Goal: Information Seeking & Learning: Learn about a topic

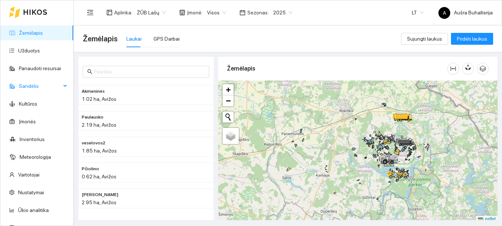
click at [33, 87] on span "Sandėlis" at bounding box center [40, 86] width 42 height 15
click at [60, 84] on div "Sandėlis" at bounding box center [36, 86] width 73 height 15
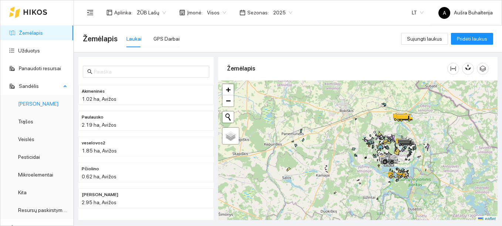
click at [29, 104] on link "[PERSON_NAME]" at bounding box center [38, 104] width 40 height 6
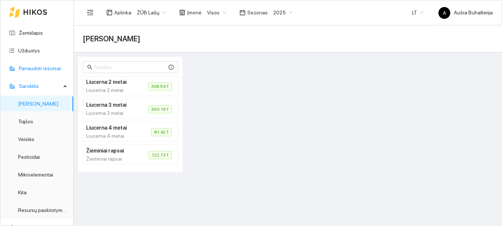
click at [33, 69] on link "Panaudoti resursai" at bounding box center [40, 68] width 42 height 6
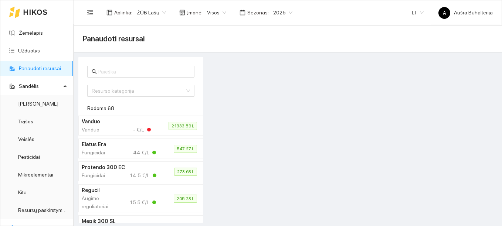
scroll to position [111, 0]
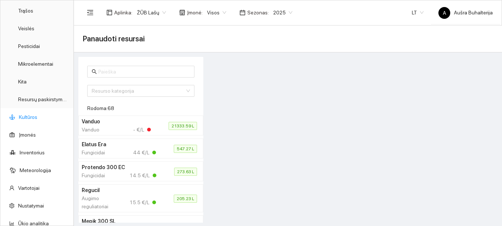
click at [28, 116] on link "Kultūros" at bounding box center [28, 117] width 18 height 6
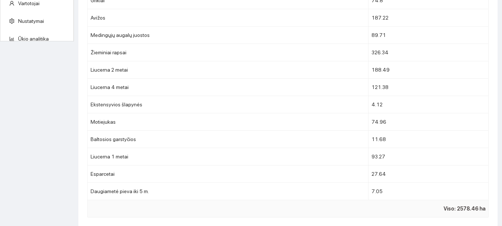
scroll to position [74, 0]
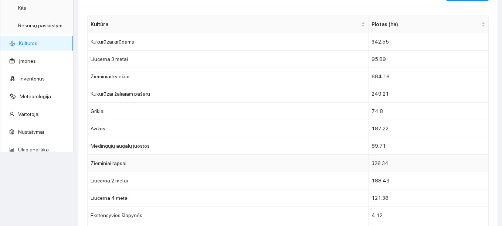
click at [111, 162] on td "Žieminiai rapsai" at bounding box center [228, 163] width 281 height 17
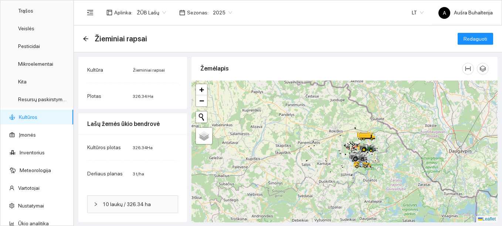
scroll to position [0, 0]
click at [39, 99] on link "Resursų paskirstymas" at bounding box center [43, 99] width 50 height 6
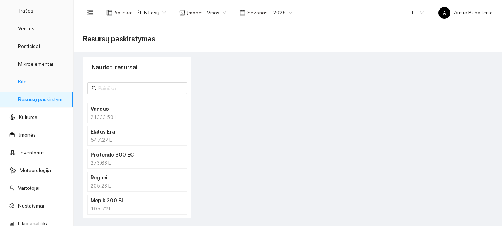
click at [26, 82] on link "Kita" at bounding box center [22, 82] width 9 height 6
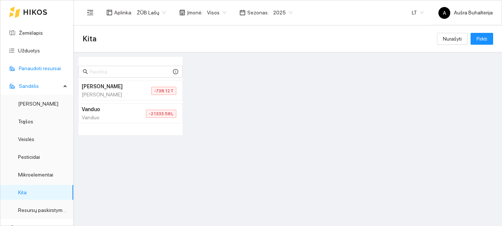
click at [28, 66] on link "Panaudoti resursai" at bounding box center [40, 68] width 42 height 6
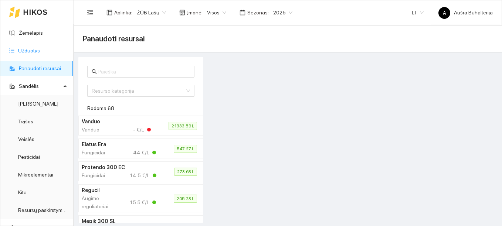
click at [34, 49] on link "Užduotys" at bounding box center [29, 51] width 22 height 6
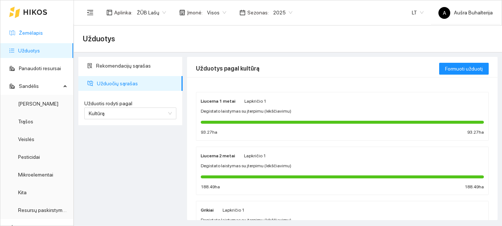
click at [29, 33] on link "Žemėlapis" at bounding box center [31, 33] width 24 height 6
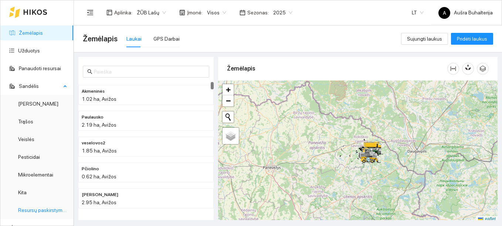
scroll to position [135, 0]
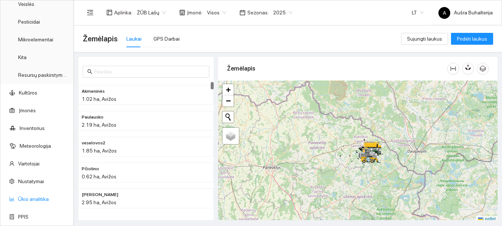
click at [30, 198] on link "Ūkio analitika" at bounding box center [33, 199] width 31 height 6
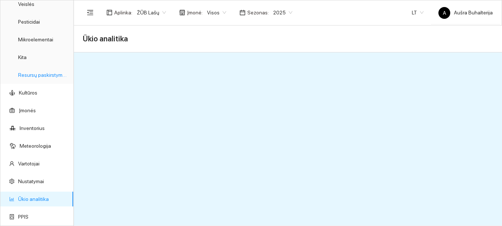
click at [27, 74] on link "Resursų paskirstymas" at bounding box center [43, 75] width 50 height 6
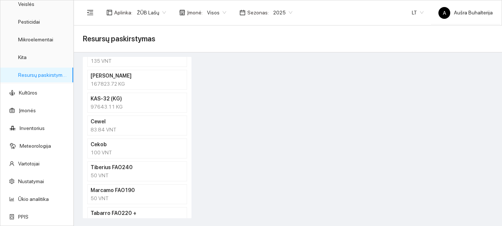
scroll to position [1131, 0]
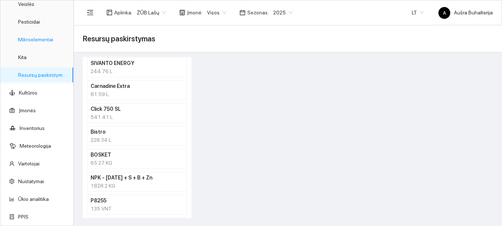
click at [44, 42] on link "Mikroelementai" at bounding box center [35, 40] width 35 height 6
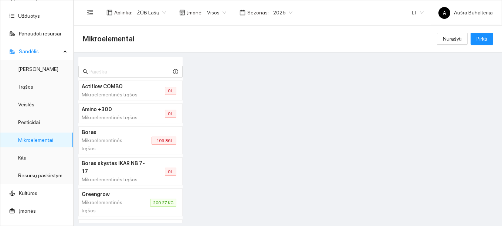
scroll to position [34, 0]
click at [28, 69] on link "[PERSON_NAME]" at bounding box center [38, 70] width 40 height 6
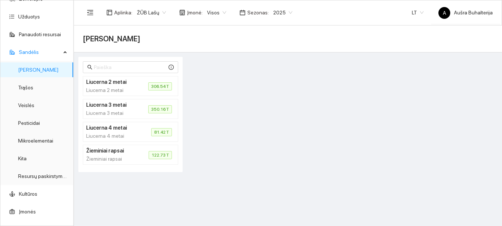
click at [108, 153] on h4 "Žieminiai rapsai" at bounding box center [108, 151] width 45 height 8
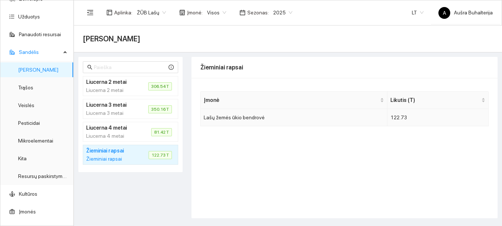
click at [255, 121] on td "Lašų žemės ūkio bendrovė" at bounding box center [294, 117] width 187 height 17
click at [160, 154] on span "122.73 T" at bounding box center [160, 155] width 23 height 8
drag, startPoint x: 160, startPoint y: 154, endPoint x: 125, endPoint y: 155, distance: 35.1
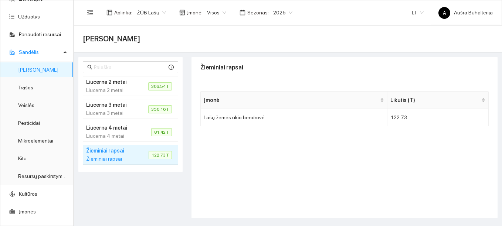
click at [125, 155] on div "Žieminiai rapsai" at bounding box center [108, 159] width 45 height 8
click at [108, 156] on div "Žieminiai rapsai" at bounding box center [108, 159] width 45 height 8
click at [35, 34] on link "Panaudoti resursai" at bounding box center [40, 34] width 42 height 6
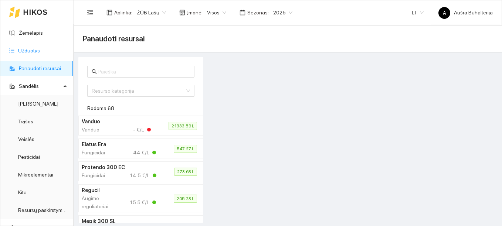
click at [25, 49] on link "Užduotys" at bounding box center [29, 51] width 22 height 6
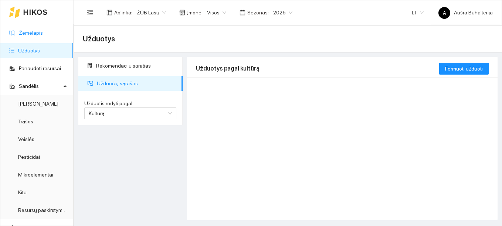
click at [28, 30] on link "Žemėlapis" at bounding box center [31, 33] width 24 height 6
